Goal: Task Accomplishment & Management: Use online tool/utility

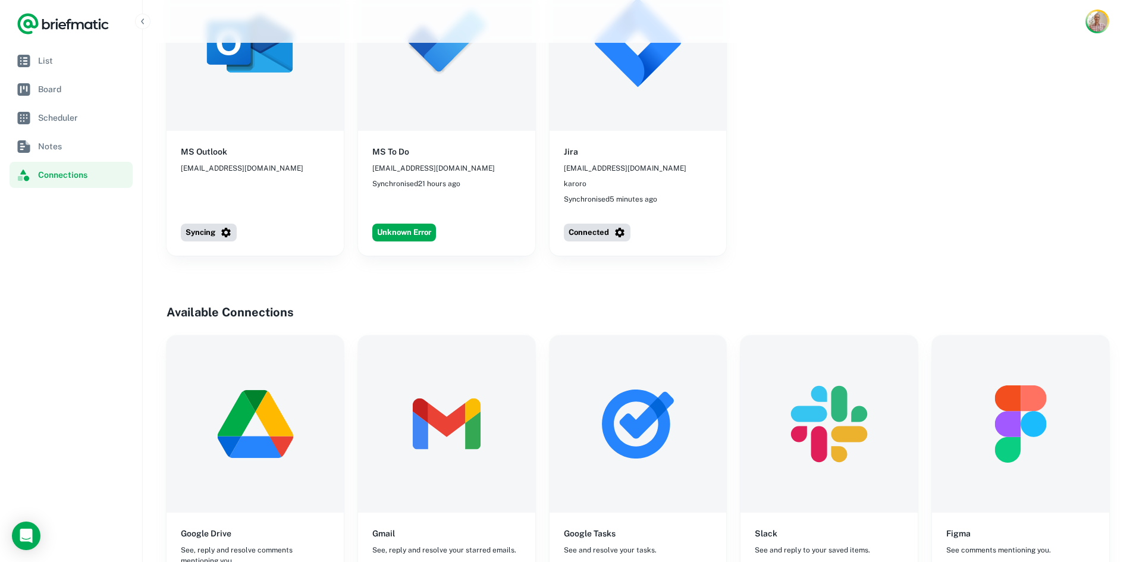
scroll to position [756, 0]
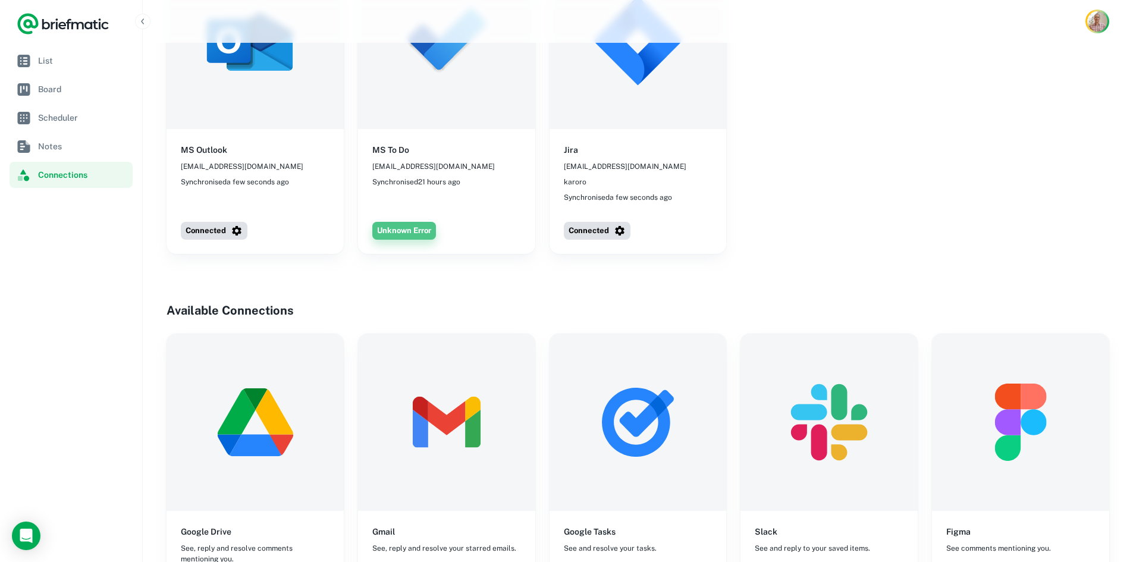
click at [413, 222] on button "Unknown Error" at bounding box center [404, 231] width 64 height 18
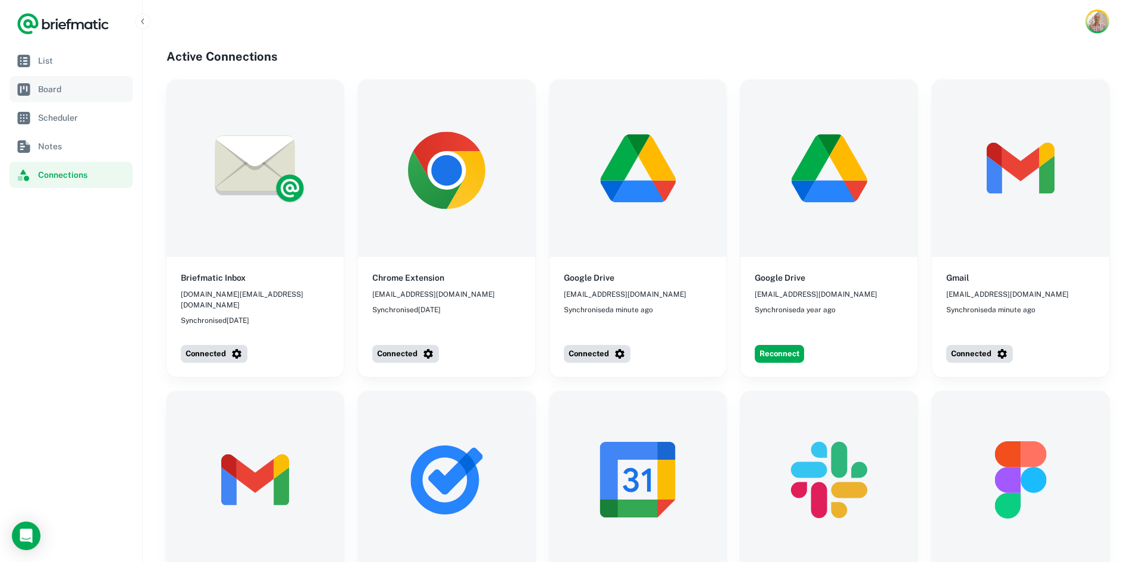
click at [67, 88] on span "Board" at bounding box center [83, 89] width 90 height 13
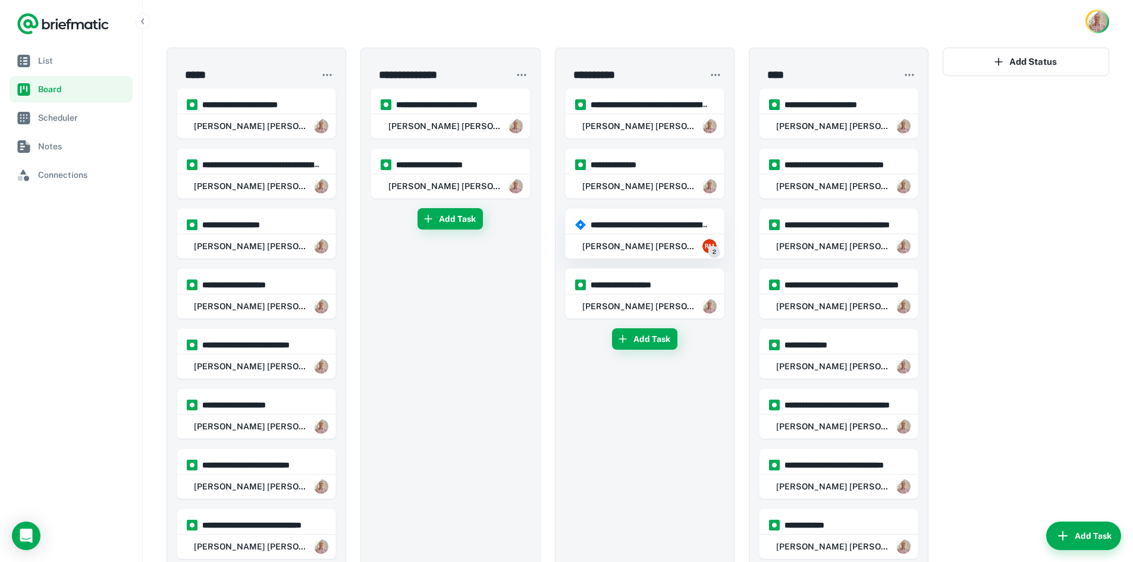
click at [629, 242] on div "Robert Mark 2" at bounding box center [645, 246] width 158 height 24
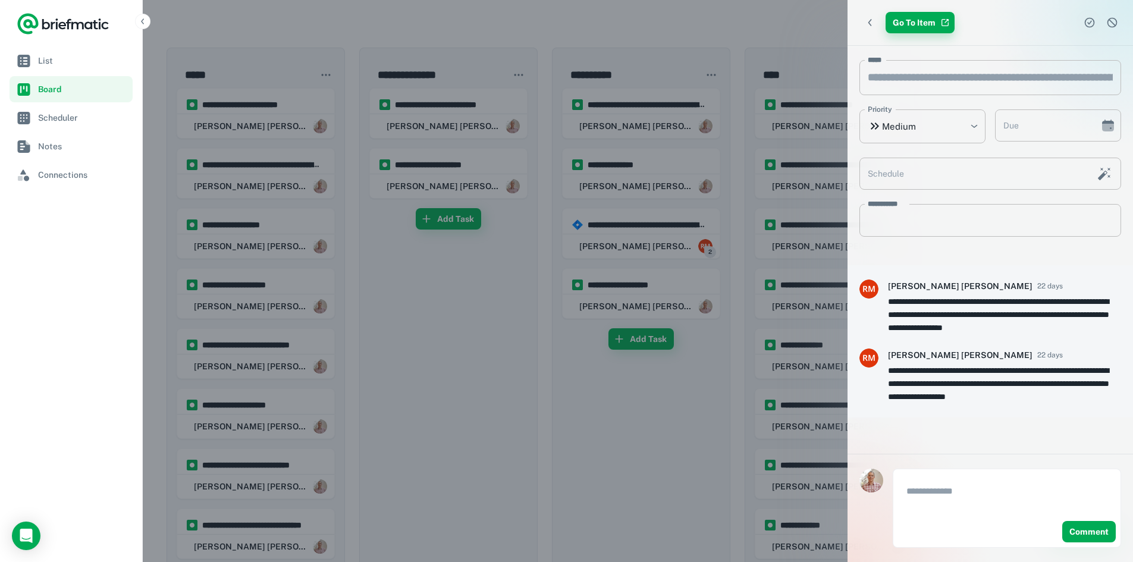
click at [928, 24] on link "Go To Item" at bounding box center [920, 22] width 69 height 21
click at [869, 24] on icon "Back" at bounding box center [870, 23] width 12 height 12
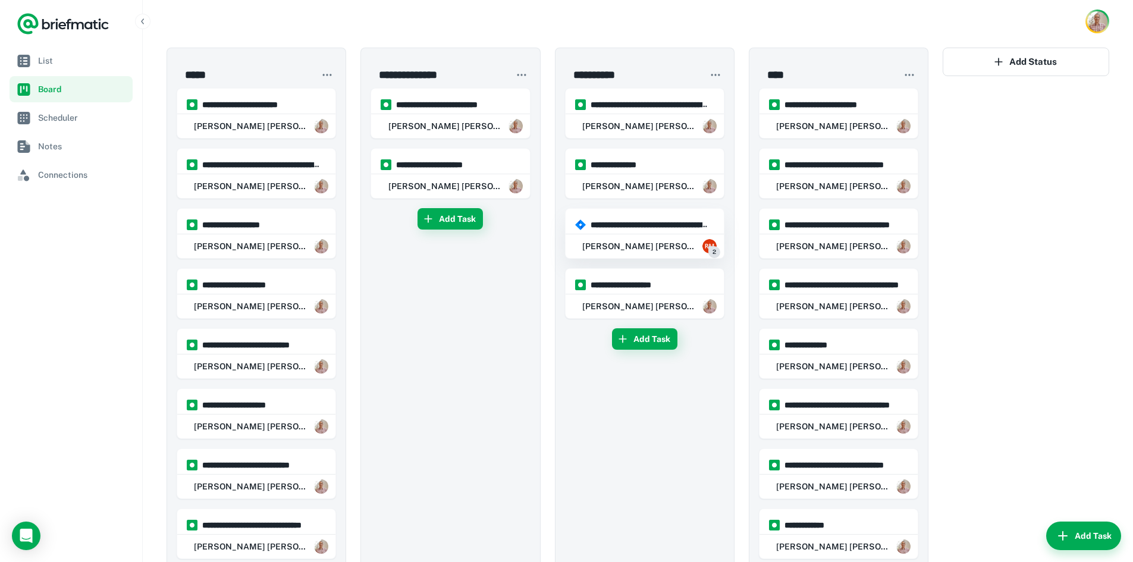
click at [637, 239] on div "Robert Mark 2" at bounding box center [645, 246] width 158 height 24
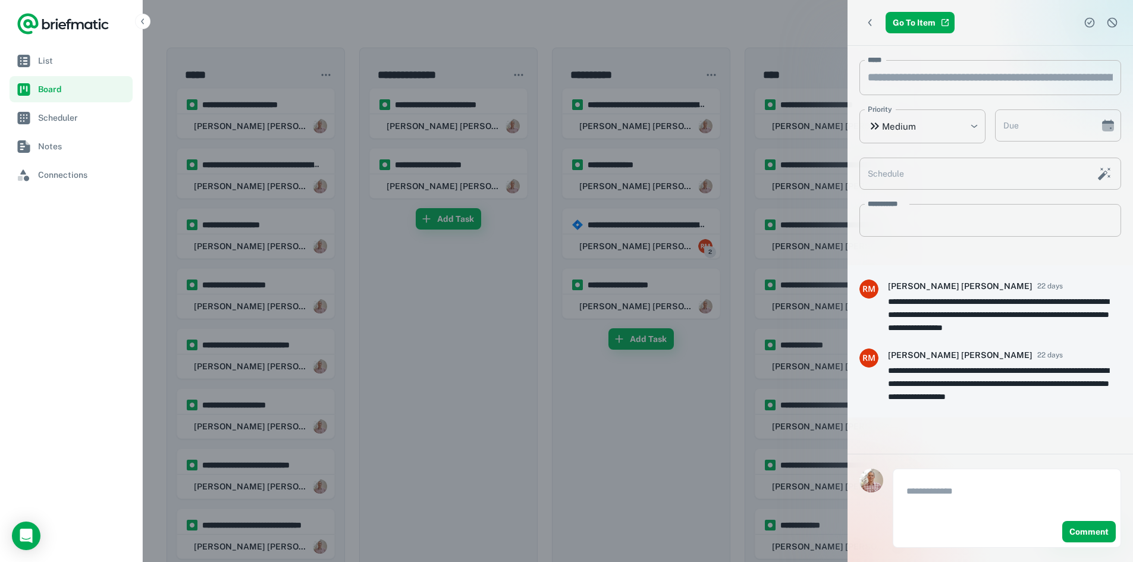
click at [487, 413] on div at bounding box center [566, 281] width 1133 height 562
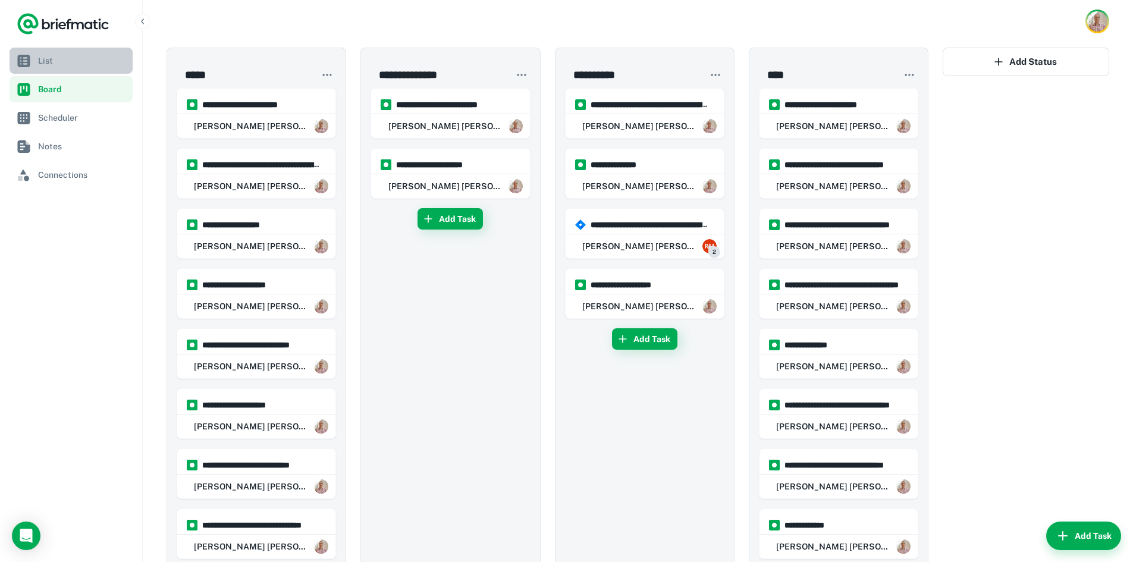
click at [59, 57] on span "List" at bounding box center [83, 60] width 90 height 13
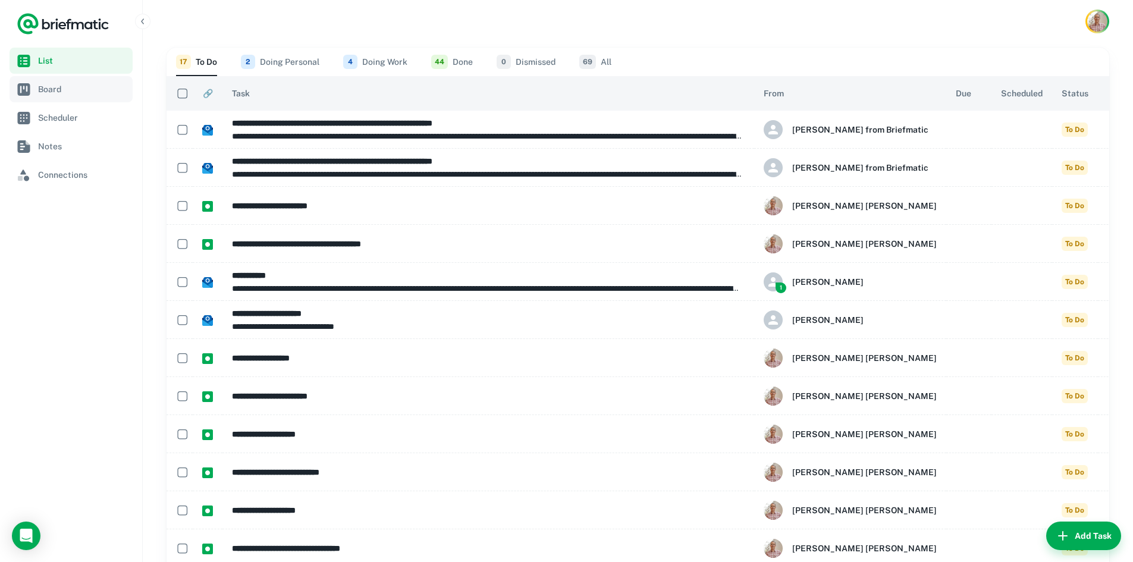
click at [81, 87] on span "Board" at bounding box center [83, 89] width 90 height 13
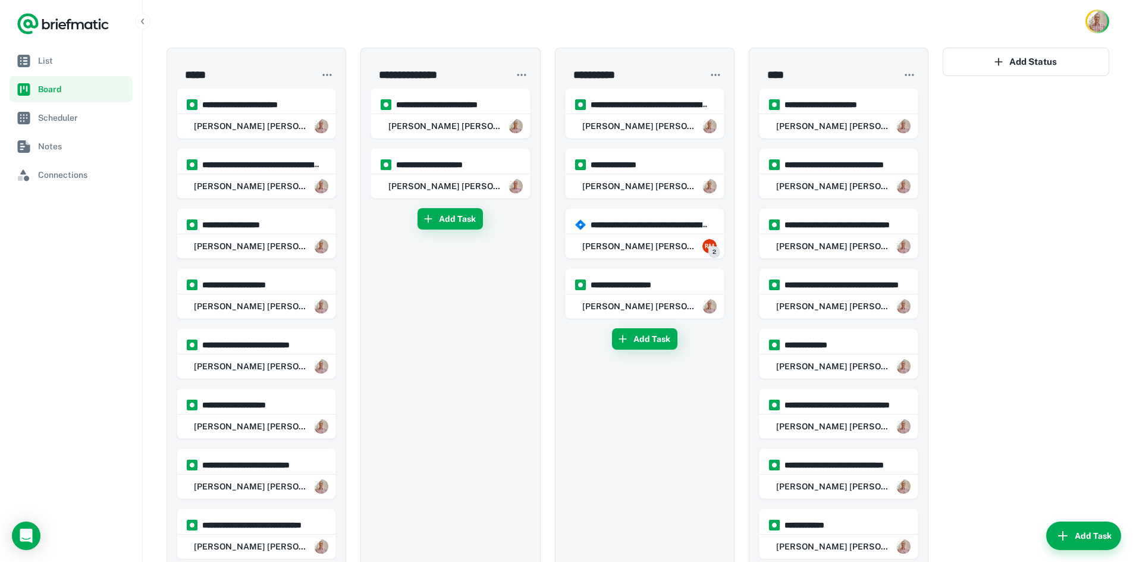
click at [35, 27] on icon "Logo" at bounding box center [27, 24] width 21 height 21
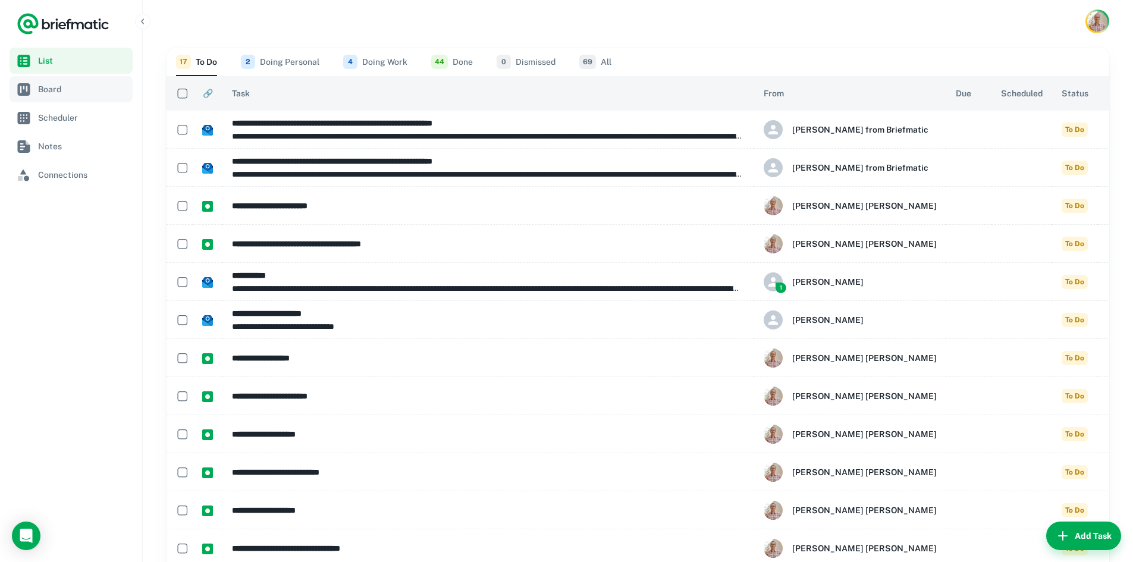
click at [71, 89] on span "Board" at bounding box center [83, 89] width 90 height 13
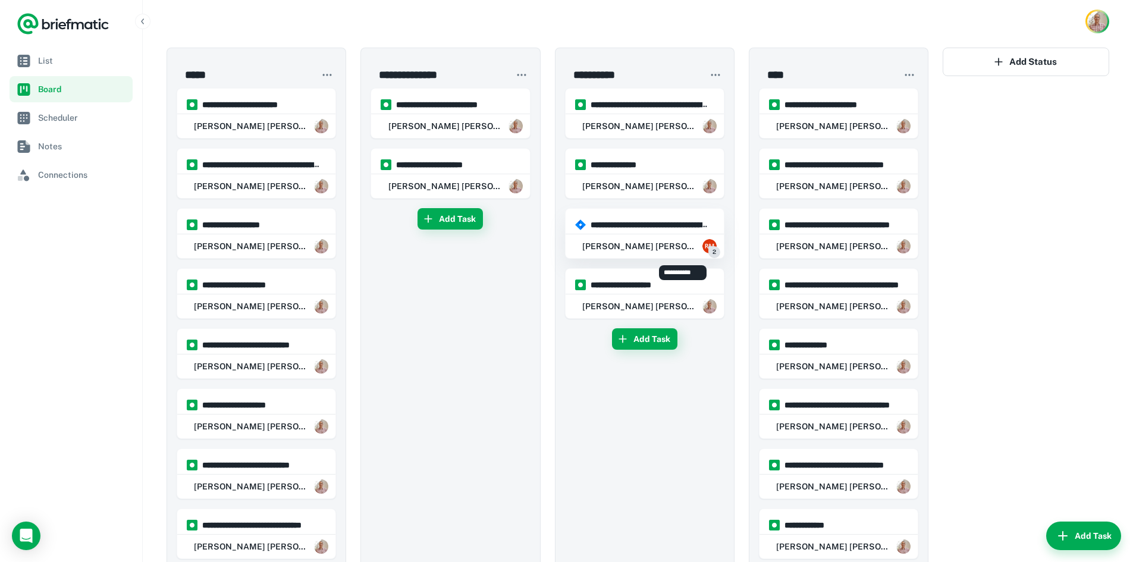
click at [673, 245] on h6 "[PERSON_NAME] [PERSON_NAME]" at bounding box center [639, 246] width 115 height 13
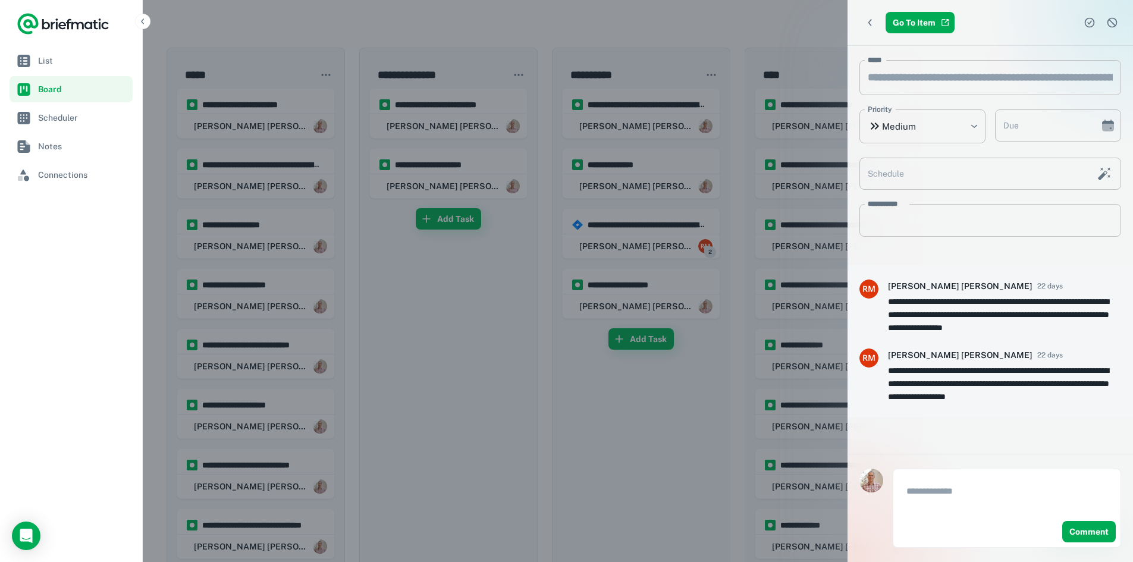
click at [690, 424] on div at bounding box center [566, 281] width 1133 height 562
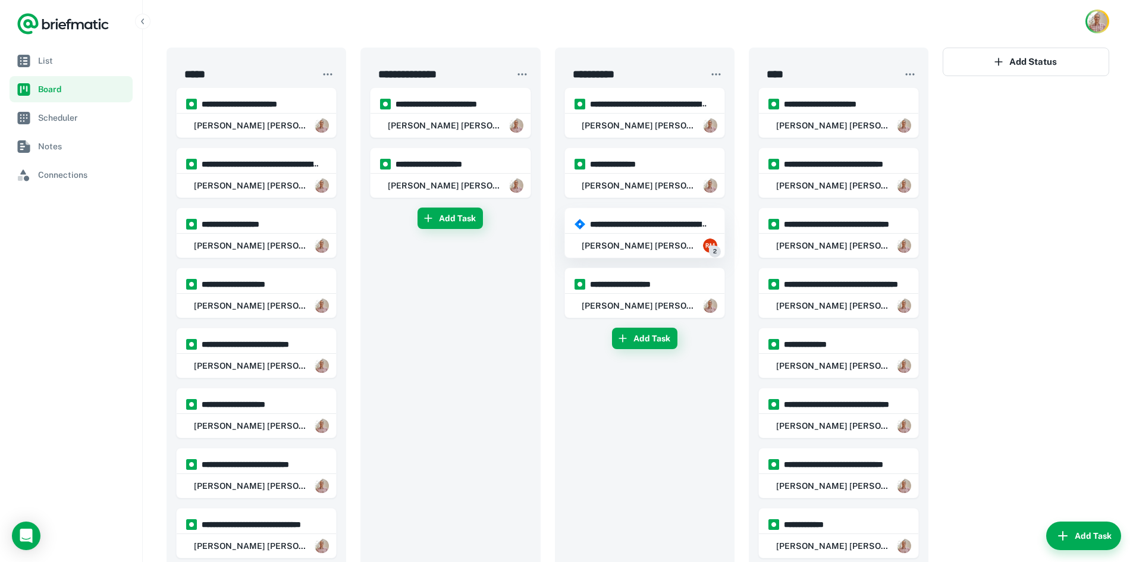
click at [639, 241] on div "[PERSON_NAME] [PERSON_NAME] 2" at bounding box center [644, 246] width 159 height 24
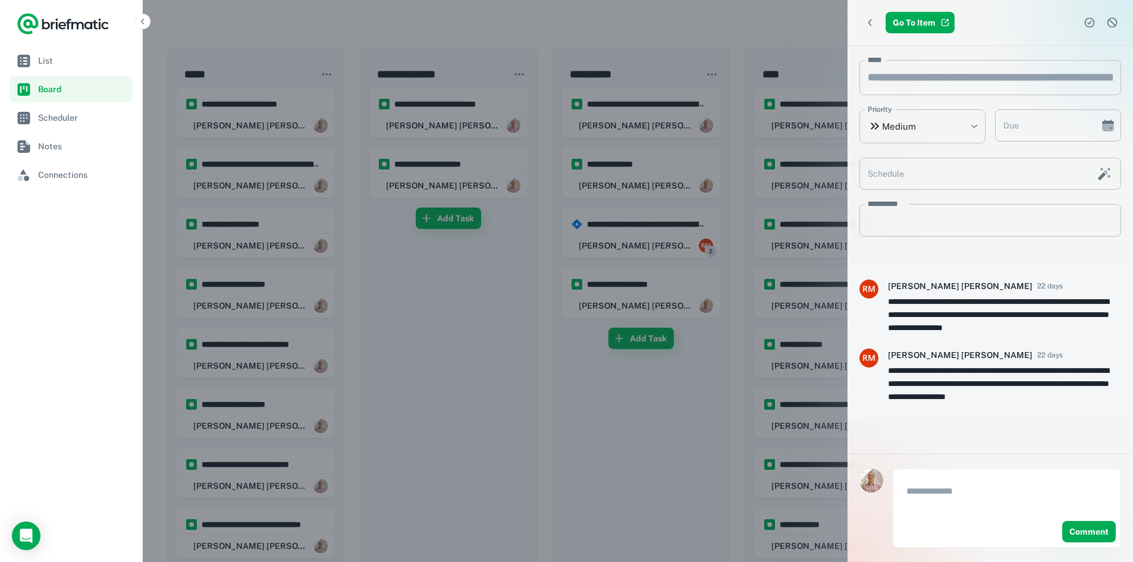
click at [634, 441] on div at bounding box center [566, 281] width 1133 height 562
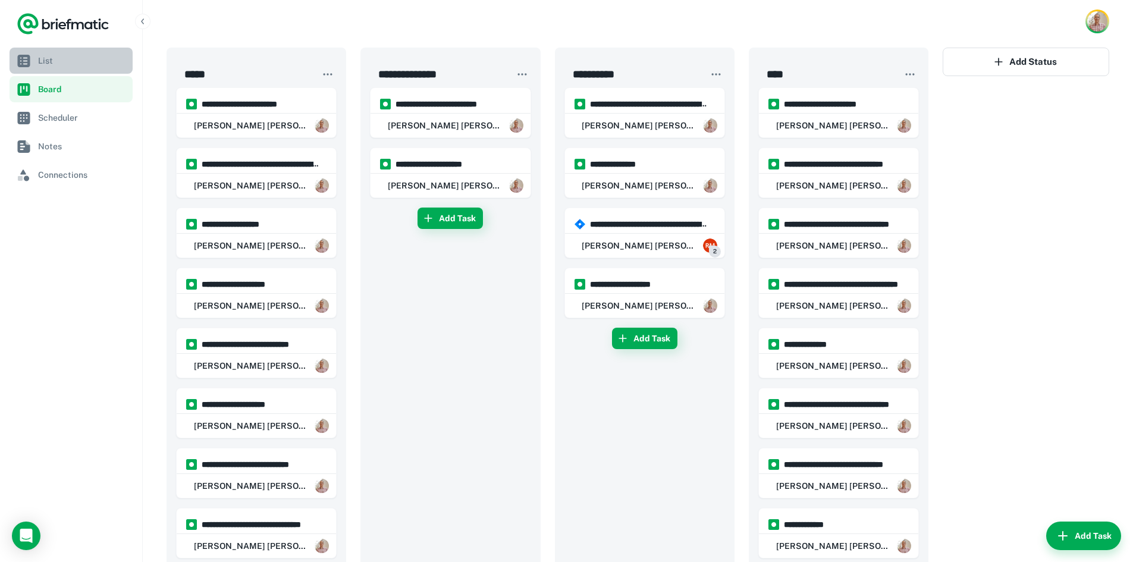
click at [48, 61] on span "List" at bounding box center [83, 60] width 90 height 13
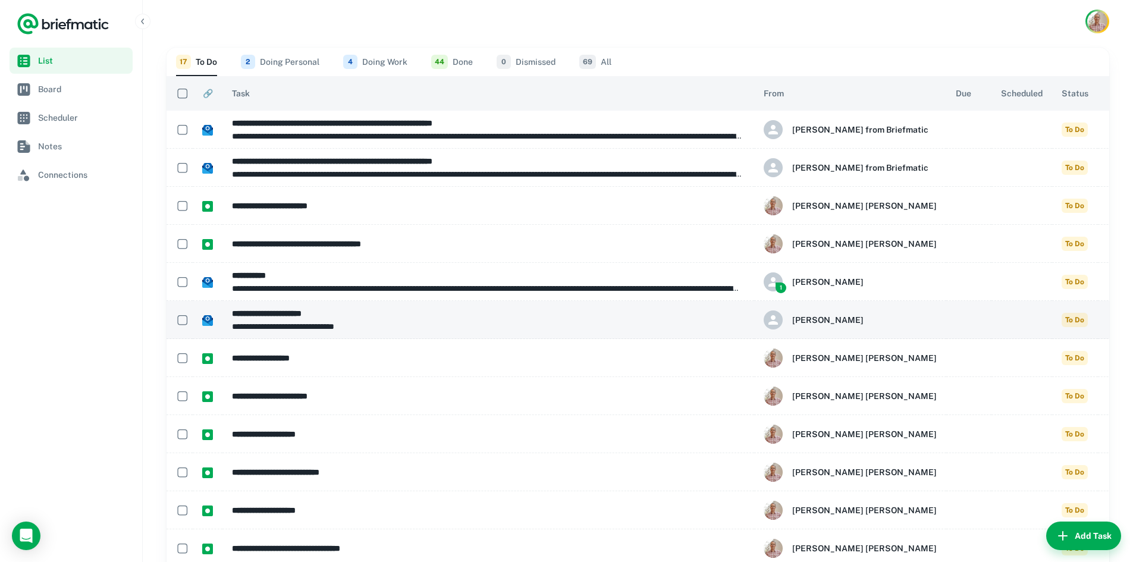
scroll to position [1, 0]
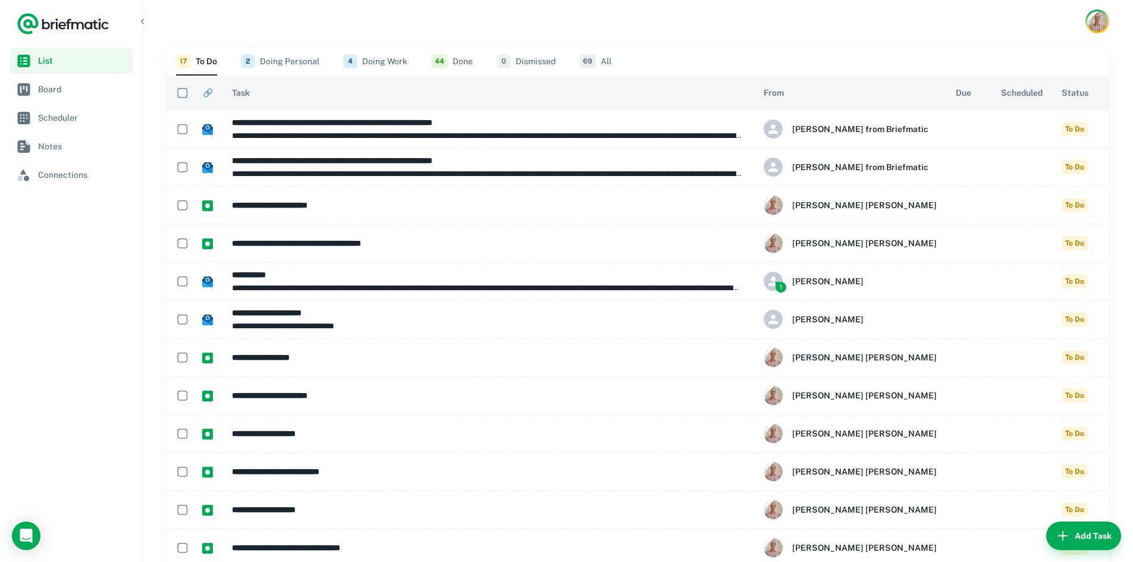
click at [278, 63] on button "2 Doing Personal" at bounding box center [280, 61] width 79 height 29
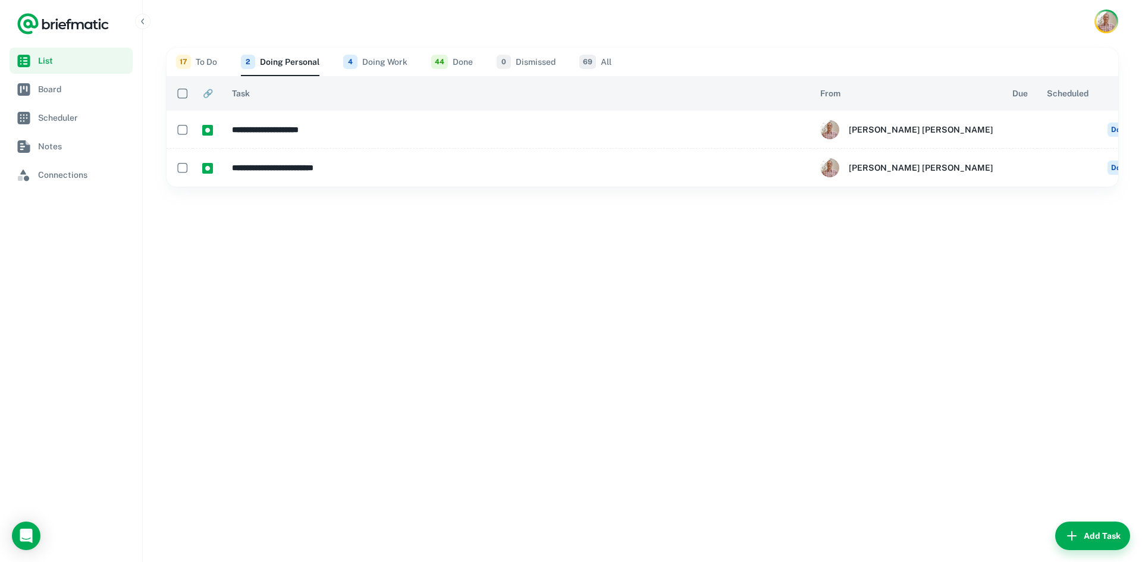
click at [380, 63] on button "4 Doing Work" at bounding box center [375, 62] width 64 height 29
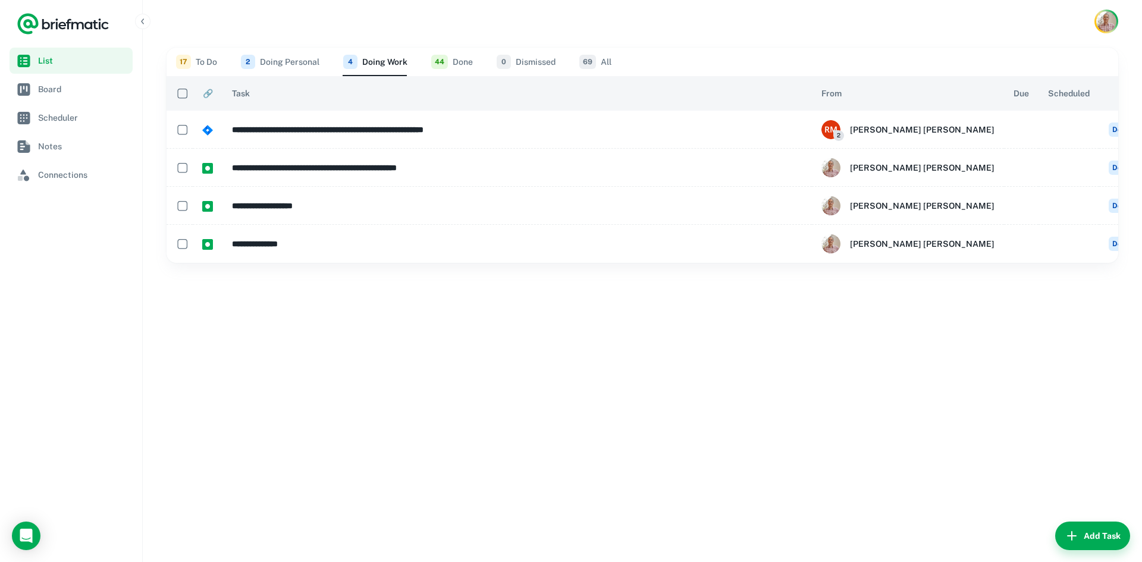
click at [452, 58] on button "44 Done" at bounding box center [452, 62] width 42 height 29
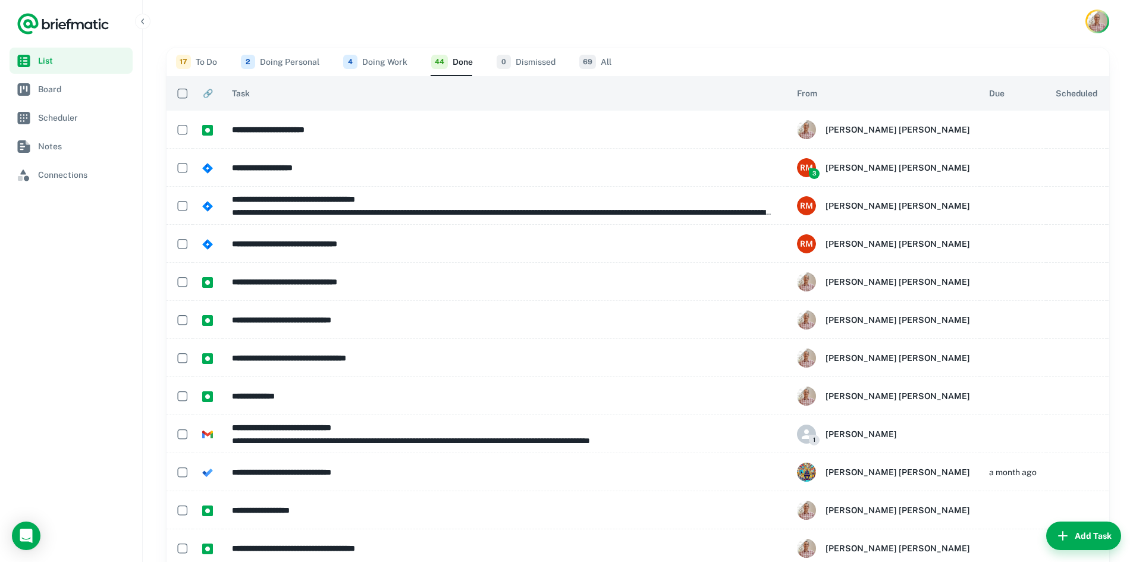
click at [380, 60] on button "4 Doing Work" at bounding box center [375, 62] width 64 height 29
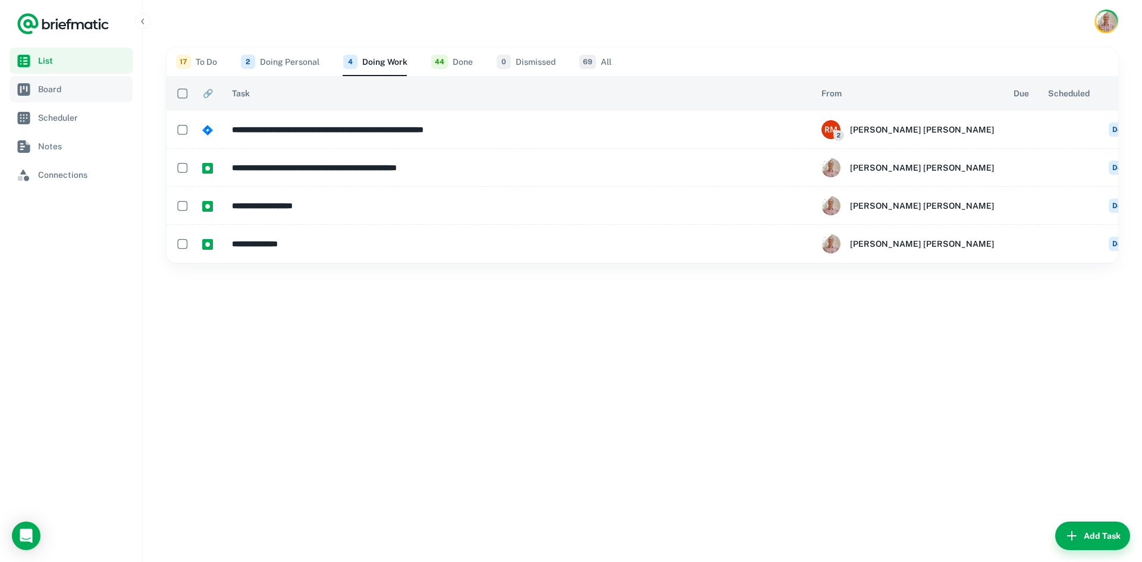
click at [61, 87] on span "Board" at bounding box center [83, 89] width 90 height 13
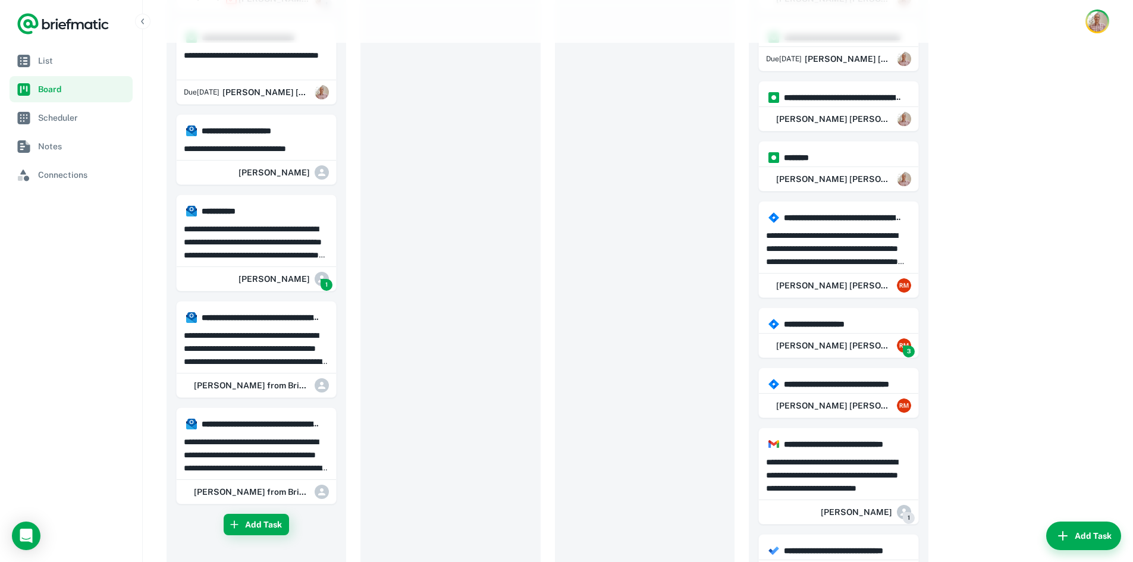
scroll to position [788, 0]
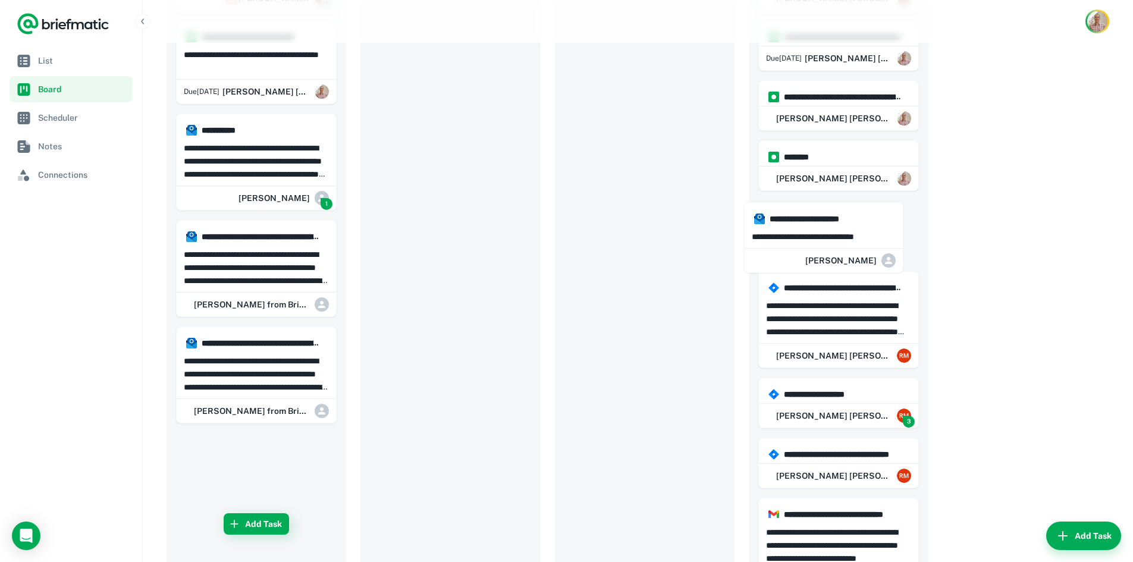
drag, startPoint x: 232, startPoint y: 148, endPoint x: 810, endPoint y: 237, distance: 585.1
click at [810, 237] on div "**********" at bounding box center [638, 3] width 943 height 1489
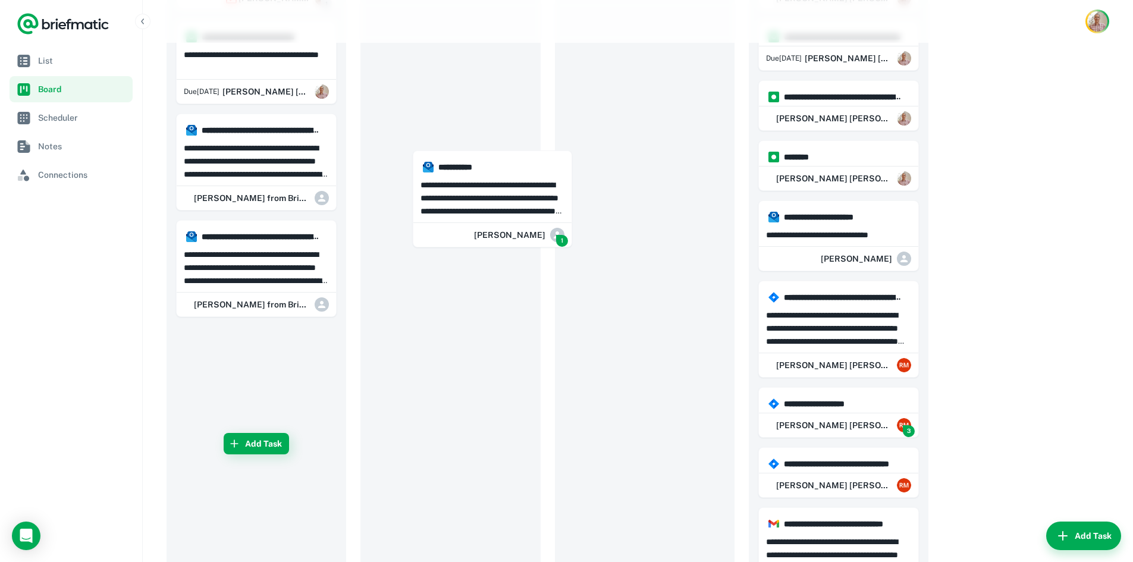
scroll to position [788, 0]
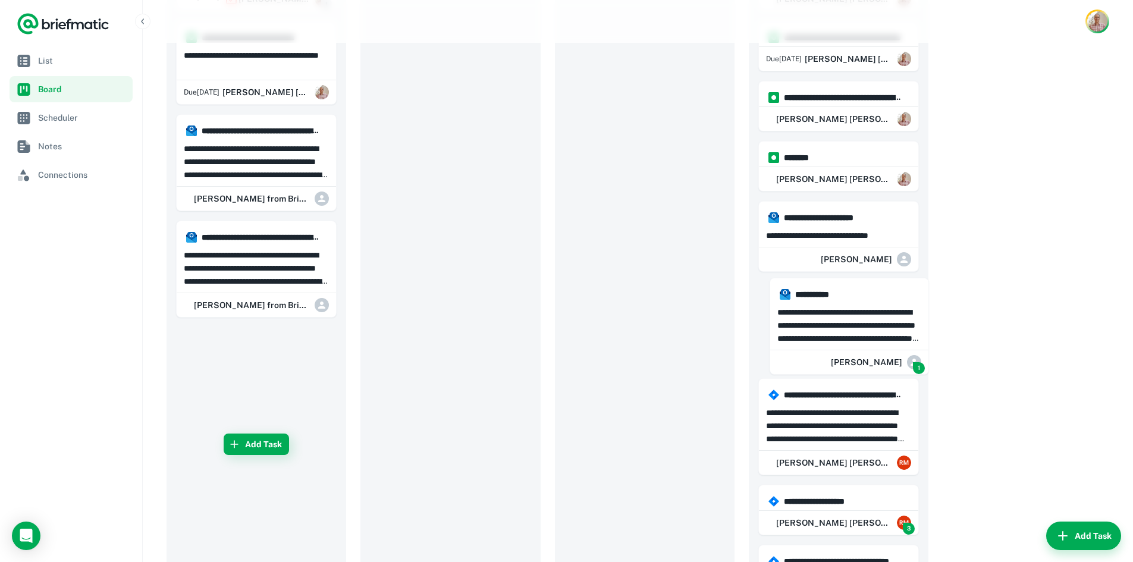
drag, startPoint x: 258, startPoint y: 133, endPoint x: 866, endPoint y: 297, distance: 630.3
click at [866, 297] on div "**********" at bounding box center [638, 57] width 943 height 1595
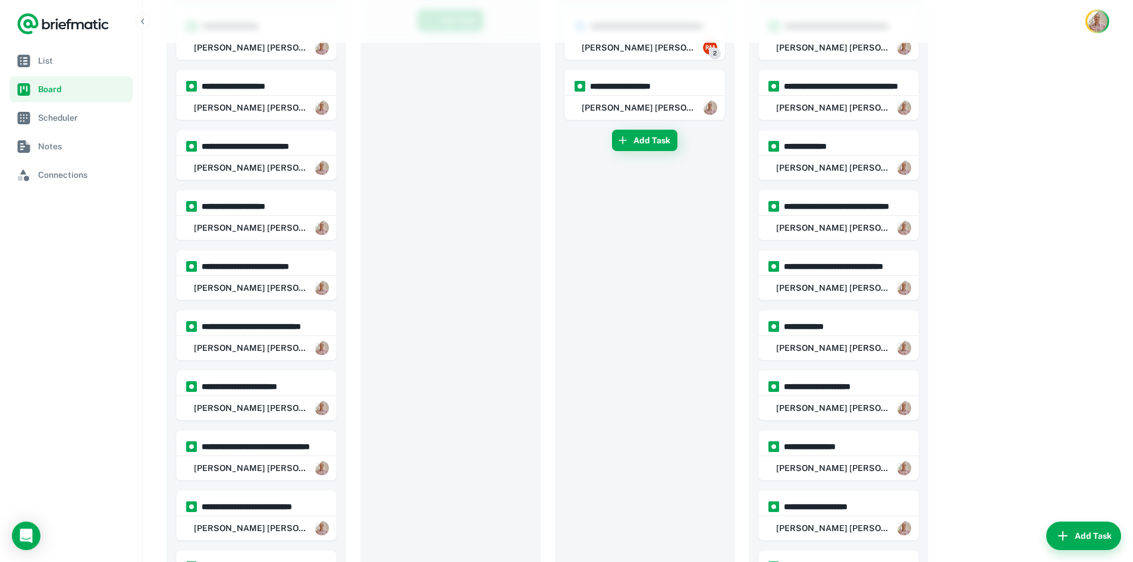
scroll to position [0, 0]
